Goal: Check status

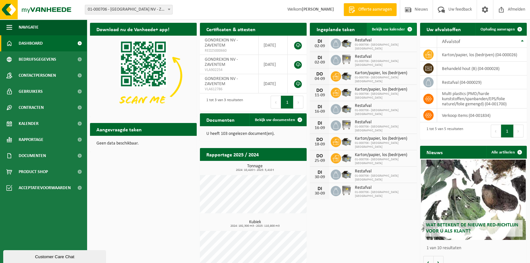
click at [392, 29] on span "Bekijk uw kalender" at bounding box center [388, 29] width 33 height 4
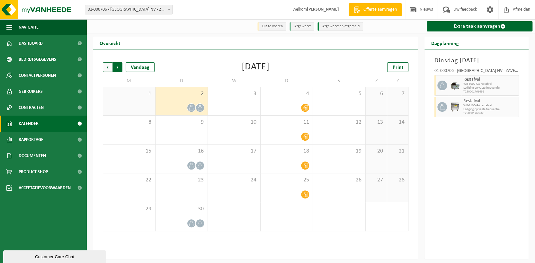
click at [106, 67] on span "Vorige" at bounding box center [108, 67] width 10 height 10
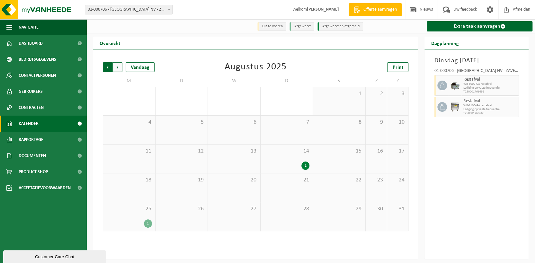
click at [114, 66] on span "Volgende" at bounding box center [118, 67] width 10 height 10
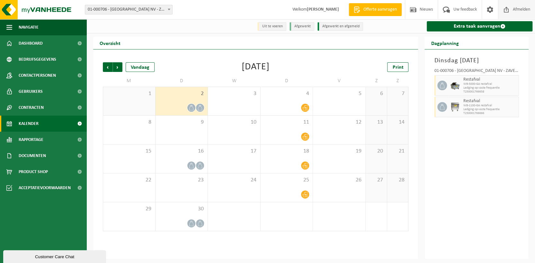
click at [517, 9] on span "Afmelden" at bounding box center [521, 9] width 21 height 19
